Goal: Task Accomplishment & Management: Use online tool/utility

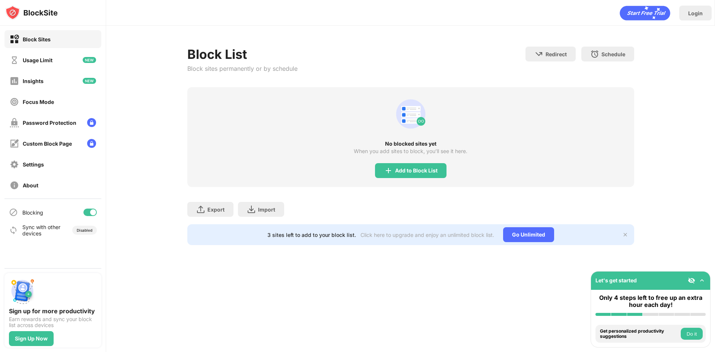
click at [413, 171] on div "Add to Block List" at bounding box center [416, 171] width 42 height 6
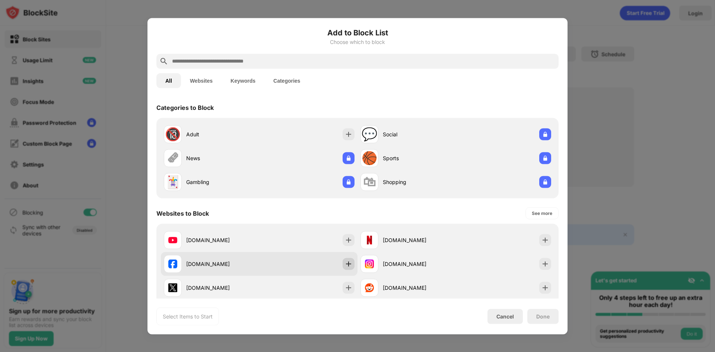
click at [345, 267] on img at bounding box center [348, 263] width 7 height 7
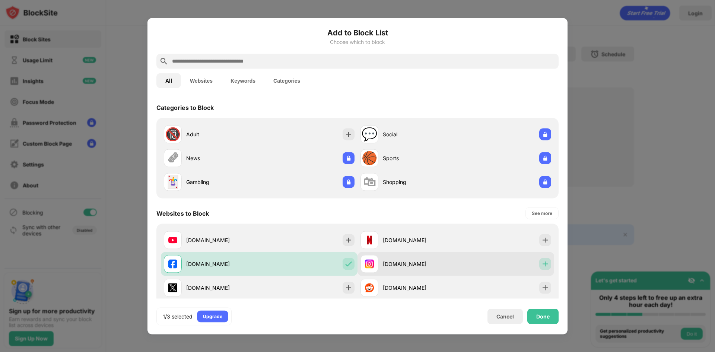
click at [542, 265] on img at bounding box center [545, 263] width 7 height 7
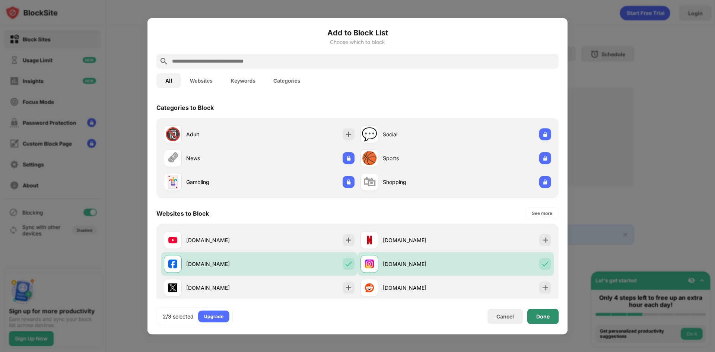
click at [540, 318] on div "Done" at bounding box center [542, 316] width 13 height 6
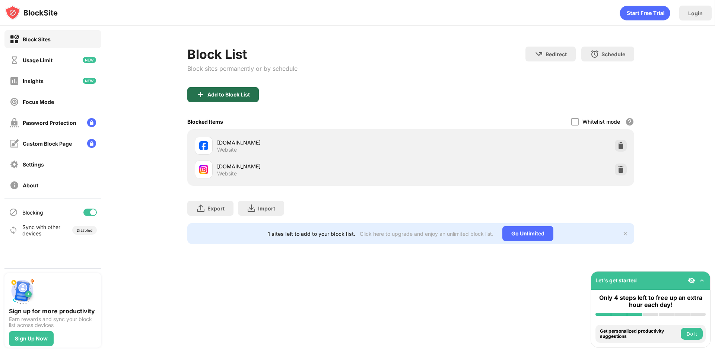
click at [236, 95] on div "Add to Block List" at bounding box center [228, 95] width 42 height 6
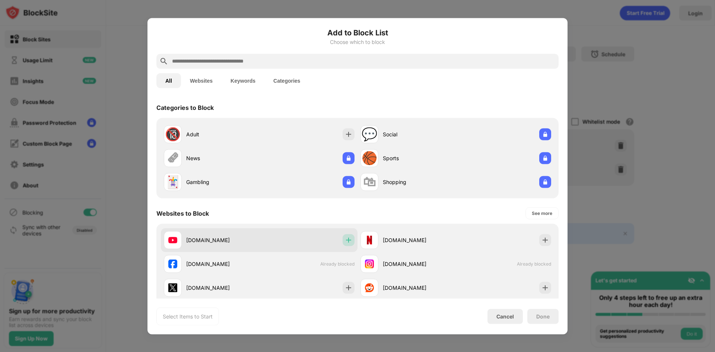
click at [345, 241] on img at bounding box center [348, 239] width 7 height 7
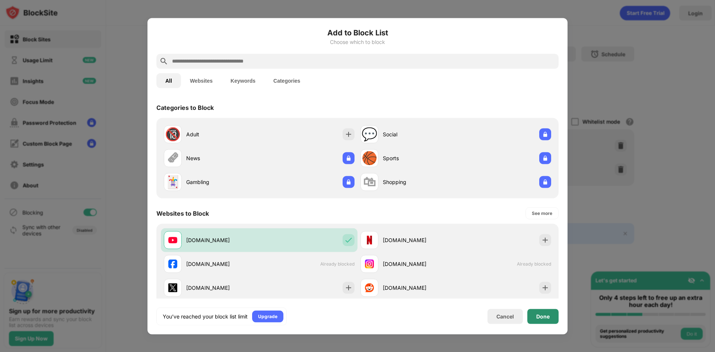
click at [540, 318] on div "Done" at bounding box center [542, 316] width 13 height 6
